Goal: Find specific page/section: Find specific page/section

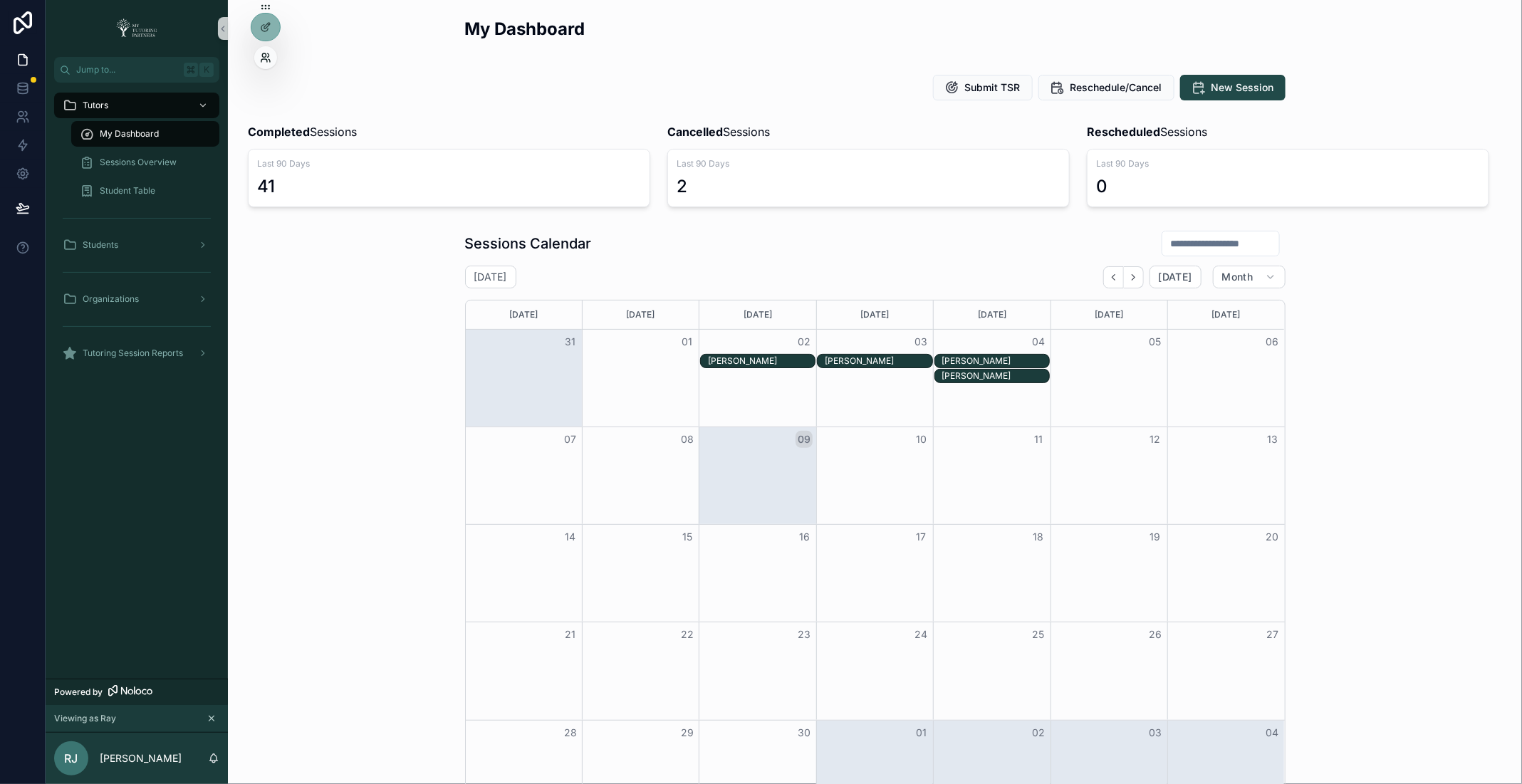
click at [265, 59] on icon at bounding box center [266, 58] width 12 height 12
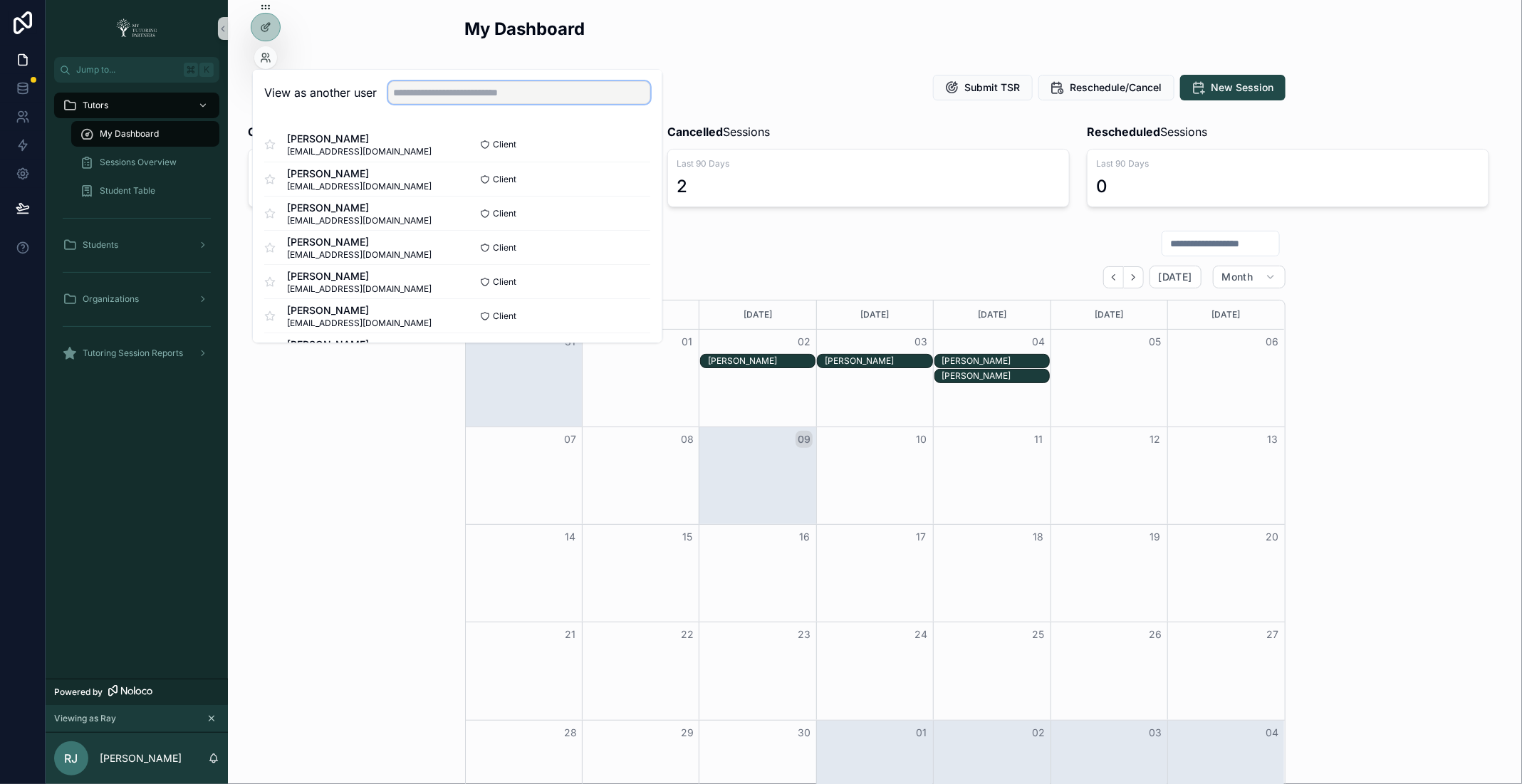
click at [470, 96] on input "text" at bounding box center [520, 93] width 262 height 23
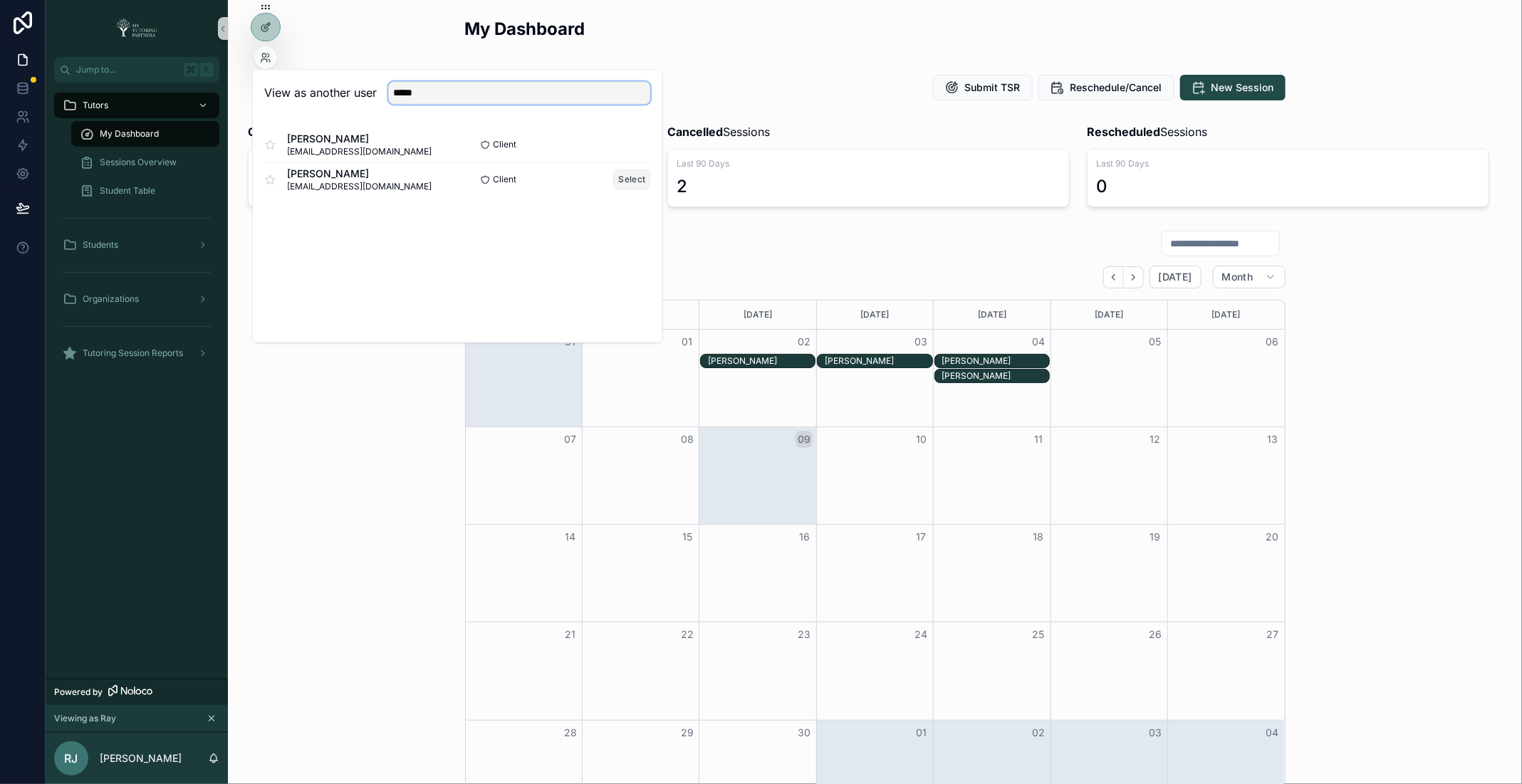
type input "*****"
click at [626, 179] on button "Select" at bounding box center [632, 179] width 37 height 21
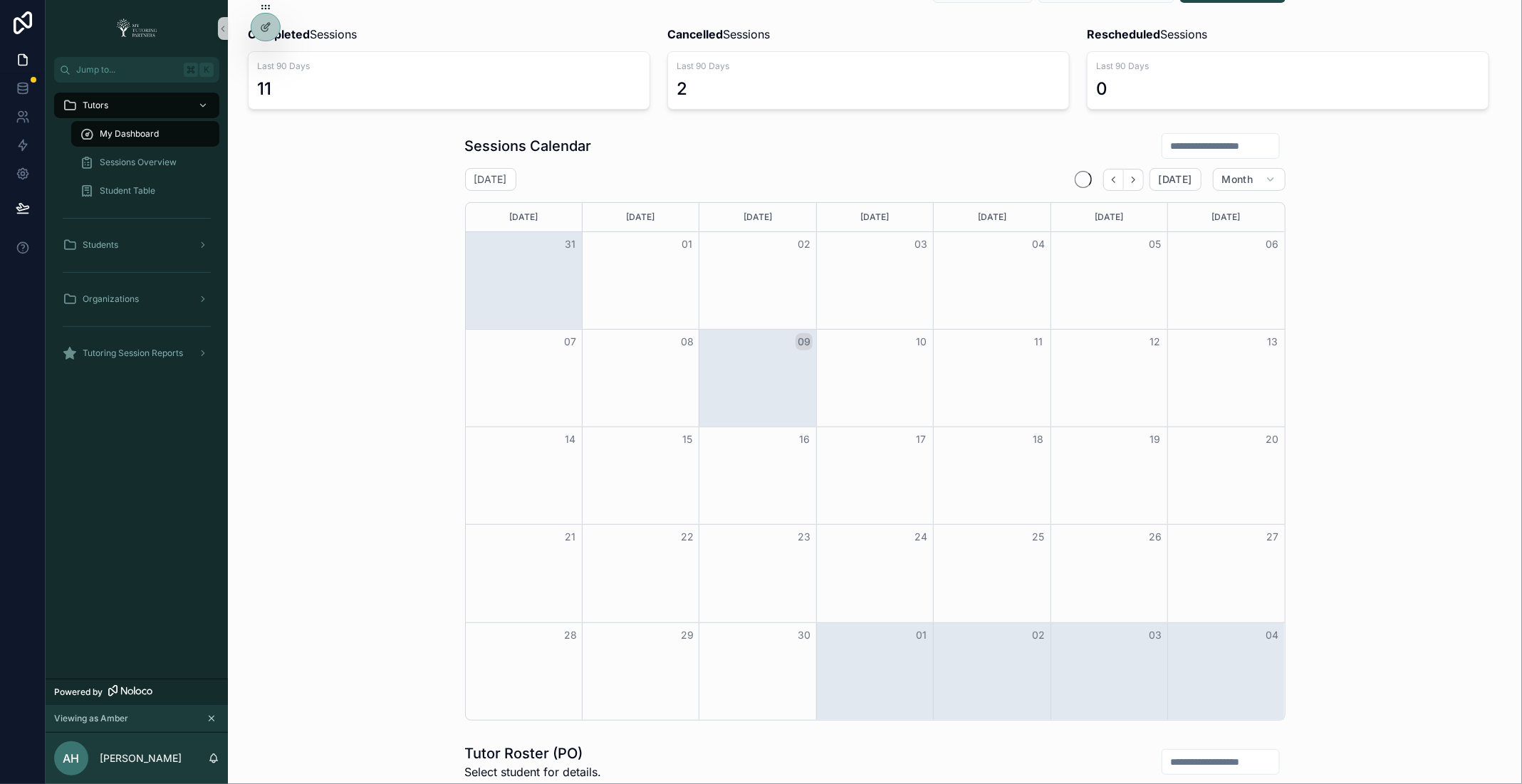
scroll to position [93, 0]
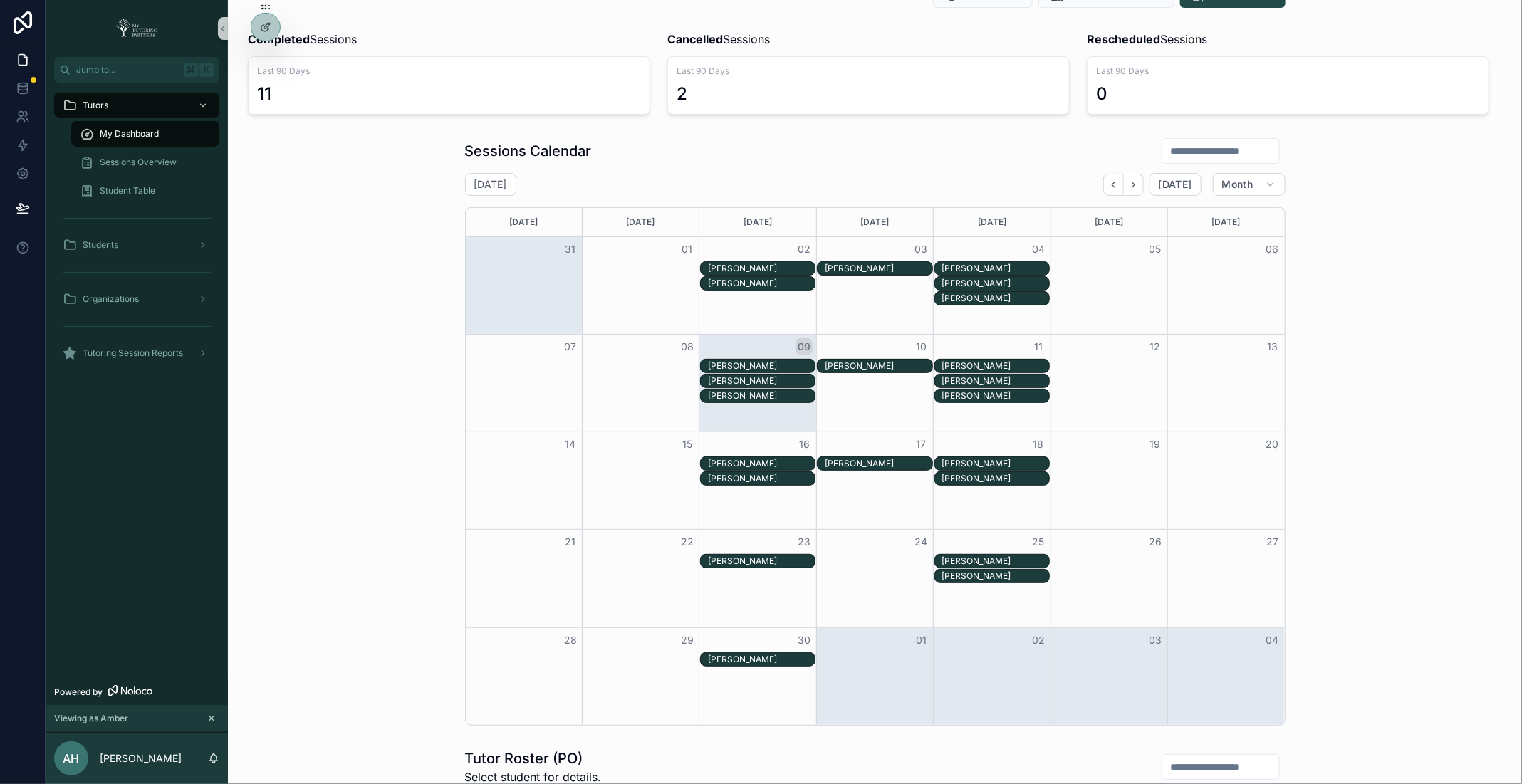
click at [793, 263] on div "Elias Gordon" at bounding box center [761, 268] width 107 height 12
click at [264, 62] on icon at bounding box center [266, 58] width 12 height 12
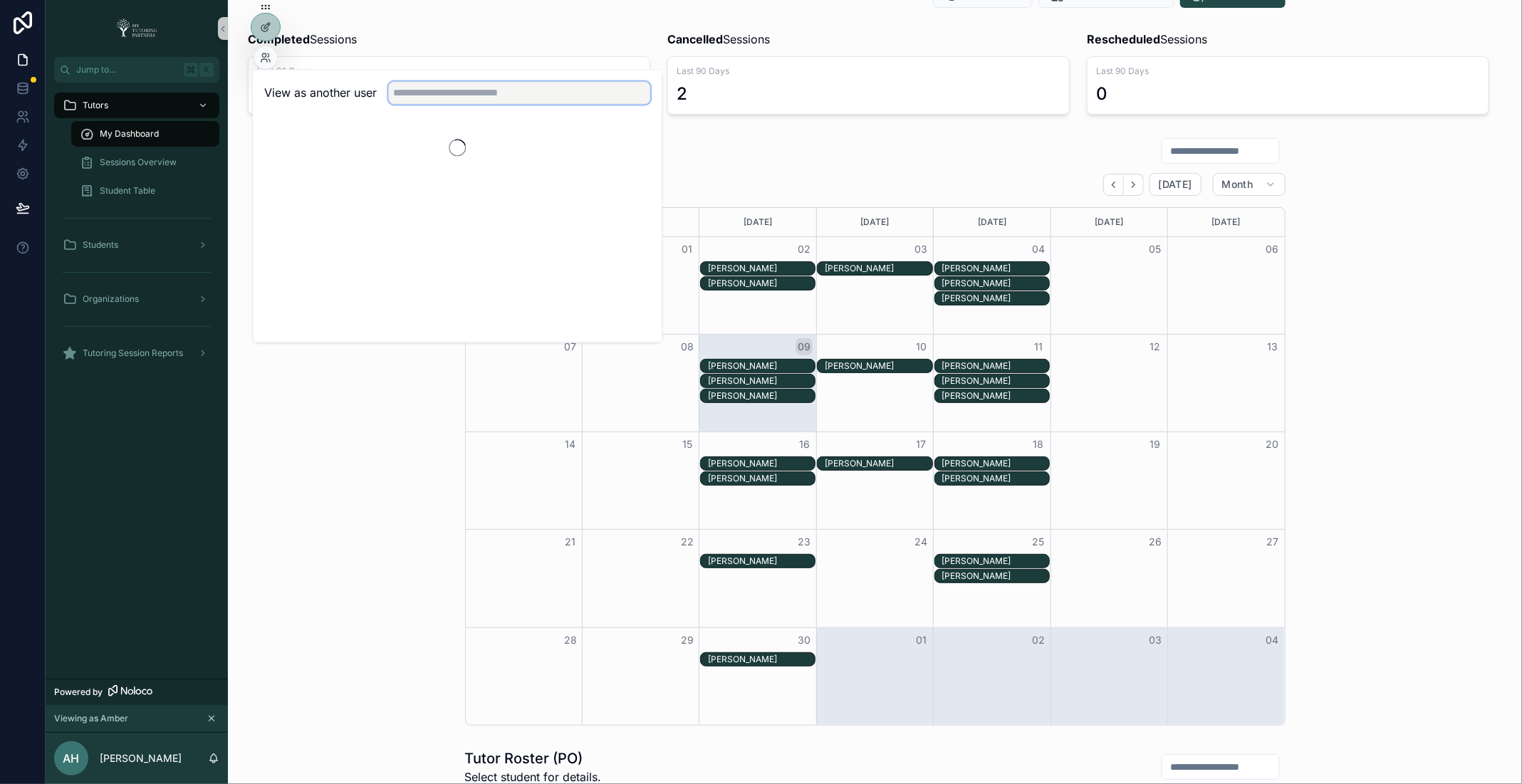
click at [460, 93] on input "text" at bounding box center [520, 93] width 262 height 23
type input "*******"
click at [632, 140] on button "Select" at bounding box center [632, 145] width 37 height 21
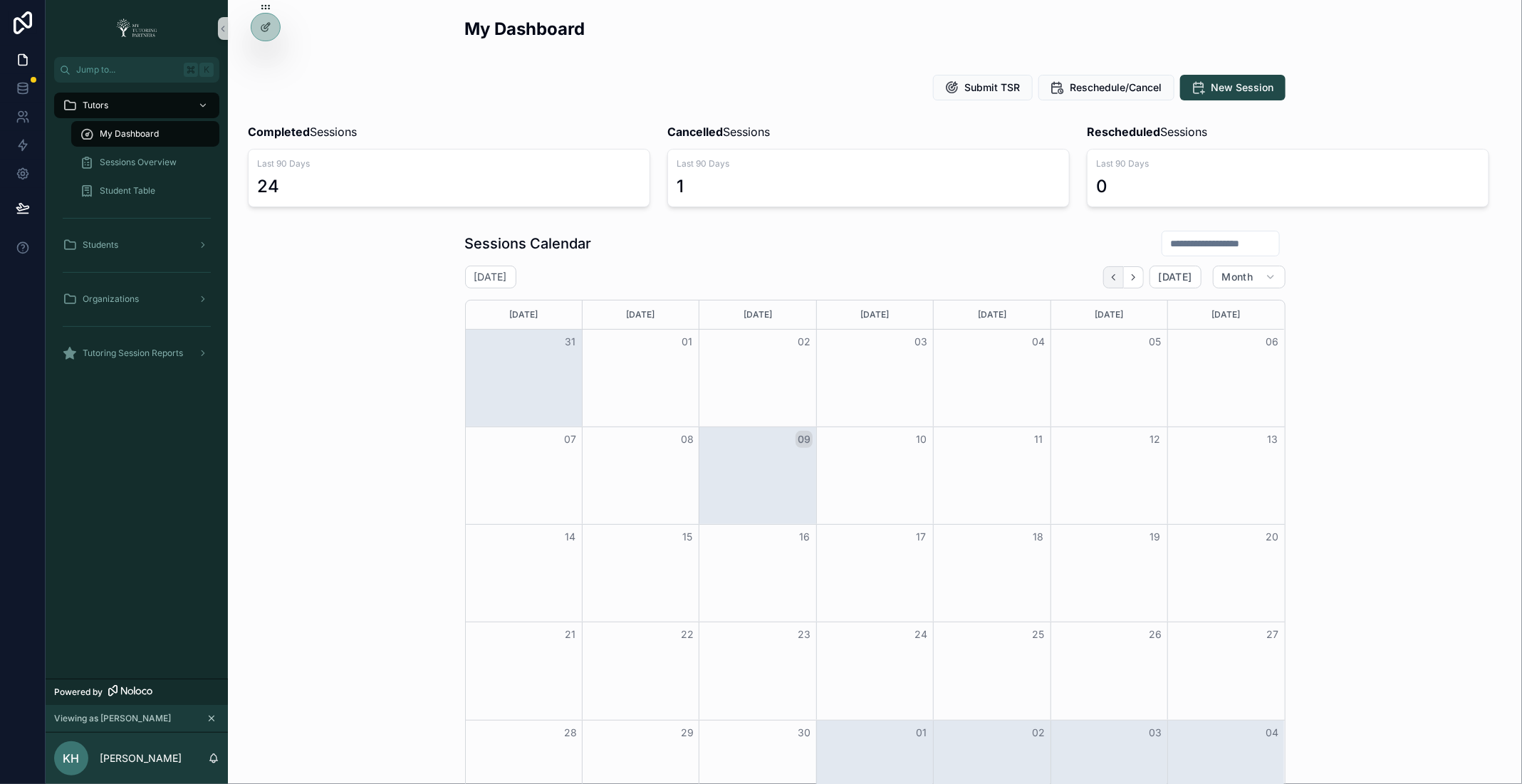
click at [1110, 276] on button "Back" at bounding box center [1113, 277] width 21 height 23
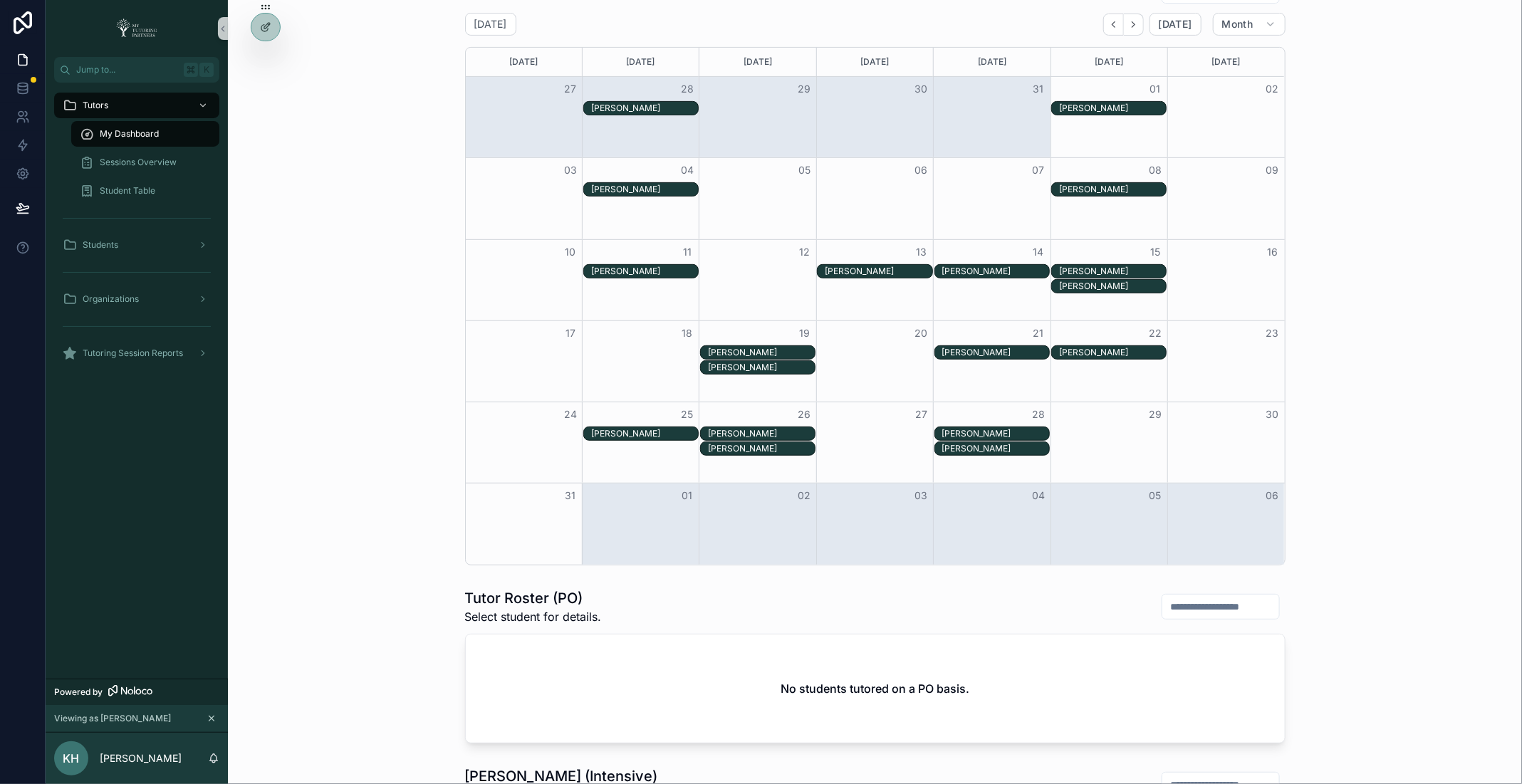
scroll to position [261, 0]
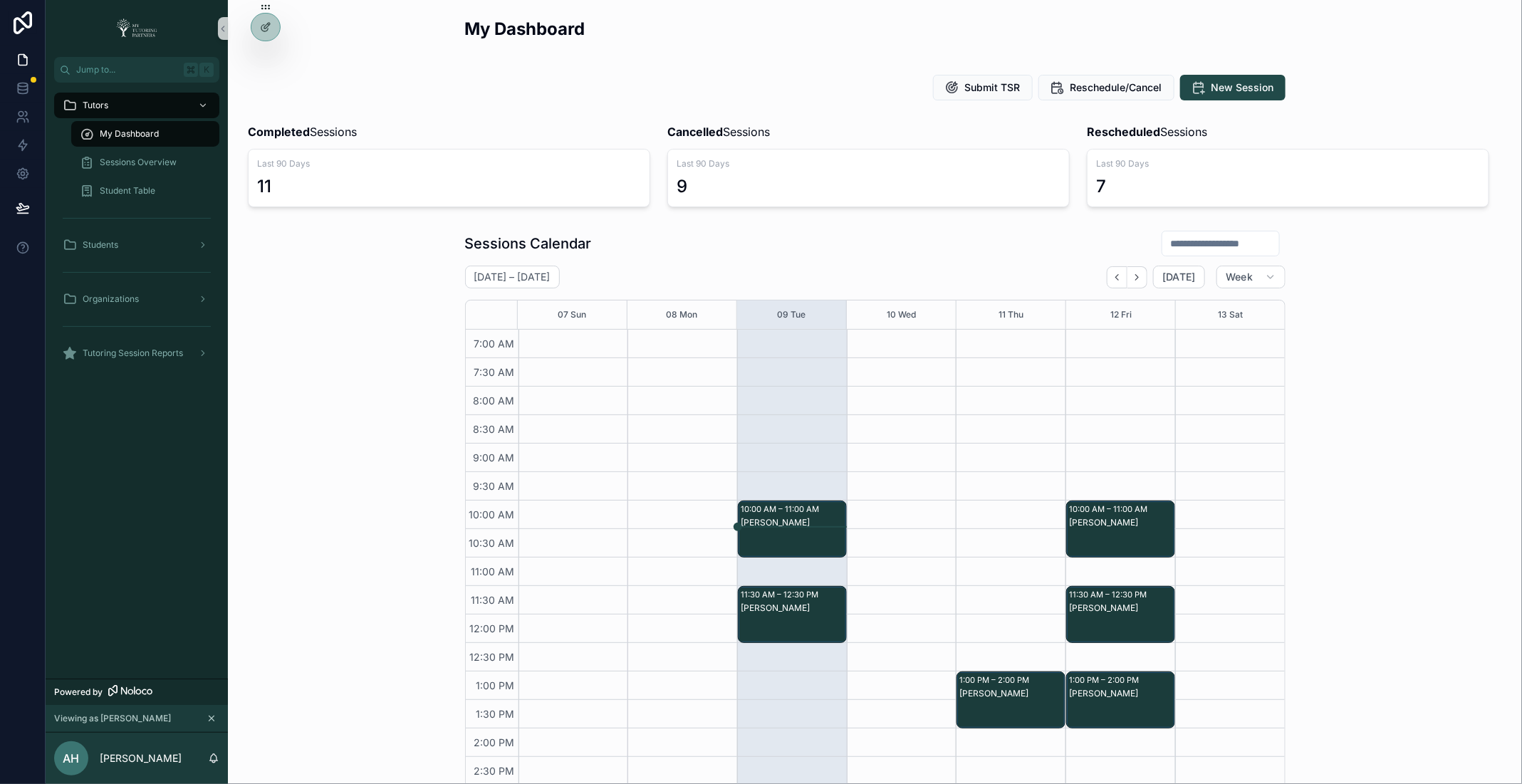
scroll to position [221, 0]
